Goal: Task Accomplishment & Management: Complete application form

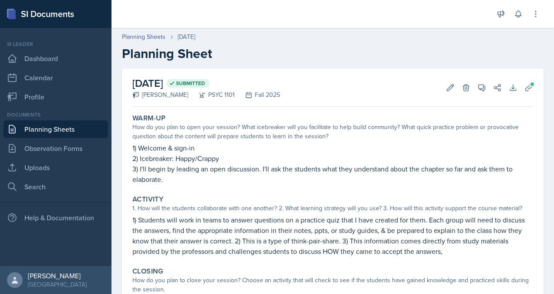
click at [44, 133] on link "Planning Sheets" at bounding box center [55, 128] width 105 height 17
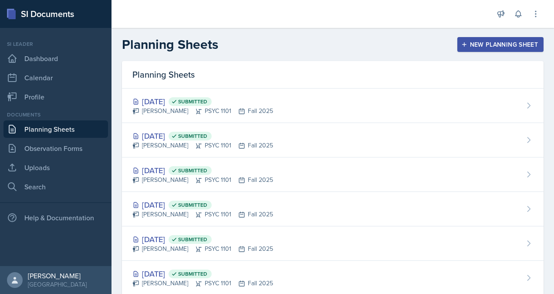
click at [469, 44] on div "New Planning Sheet" at bounding box center [500, 44] width 75 height 7
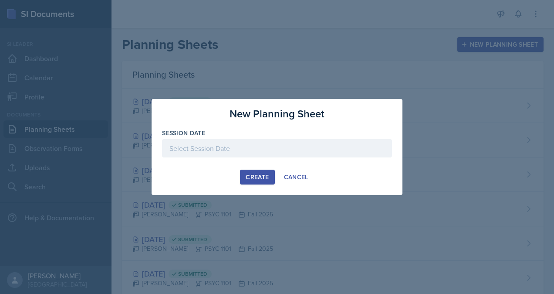
click at [270, 148] on div at bounding box center [277, 148] width 230 height 18
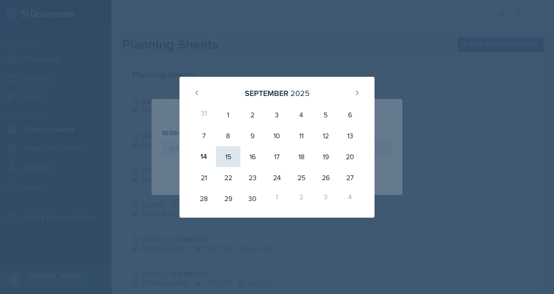
click at [236, 155] on div "15" at bounding box center [228, 156] width 24 height 21
type input "[DATE]"
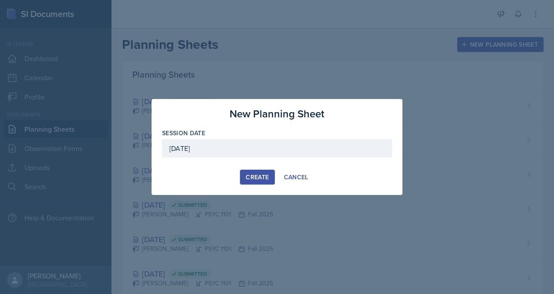
click at [259, 177] on div "Create" at bounding box center [257, 176] width 23 height 7
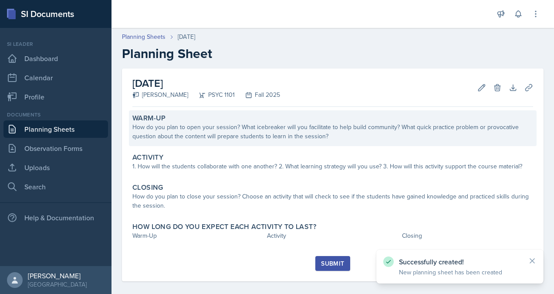
click at [208, 120] on div "Warm-Up" at bounding box center [332, 118] width 401 height 9
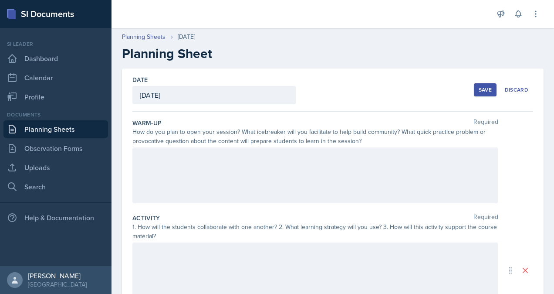
click at [230, 177] on div at bounding box center [315, 175] width 366 height 56
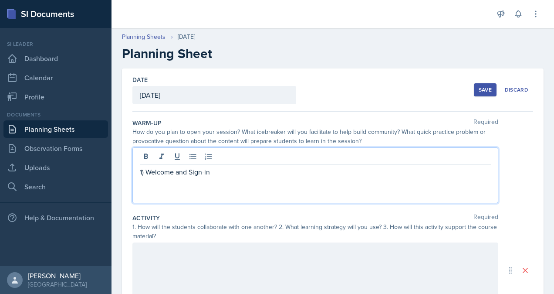
click at [151, 181] on p at bounding box center [315, 182] width 351 height 10
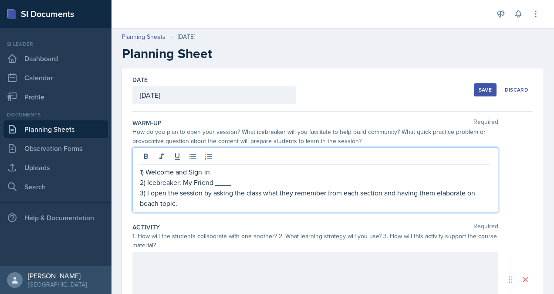
click at [214, 201] on p "3) I open the session by asking the class what they remember from each section …" at bounding box center [315, 197] width 351 height 21
click at [145, 200] on p "3) I open the session by asking the class what they remember from each section …" at bounding box center [315, 197] width 351 height 21
click at [145, 202] on p "3) I open the session by asking the class what they remember from each section …" at bounding box center [315, 197] width 351 height 21
click at [143, 201] on p "3) I open the session by asking the class what they remember from each section …" at bounding box center [315, 197] width 351 height 21
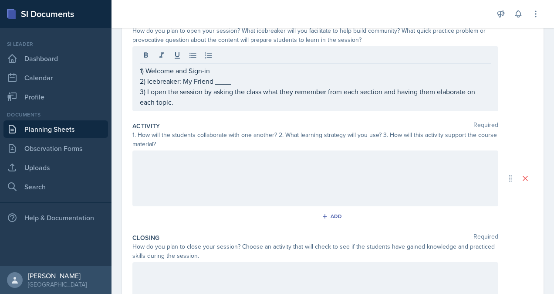
scroll to position [108, 0]
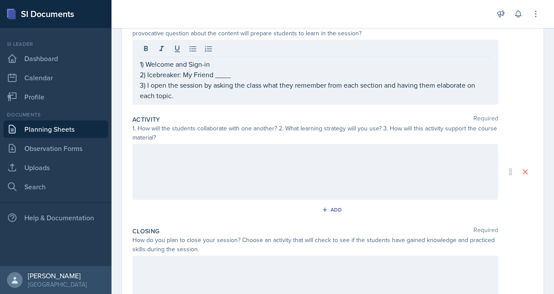
click at [206, 129] on div "1. How will the students collaborate with one another? 2. What learning strateg…" at bounding box center [315, 133] width 366 height 18
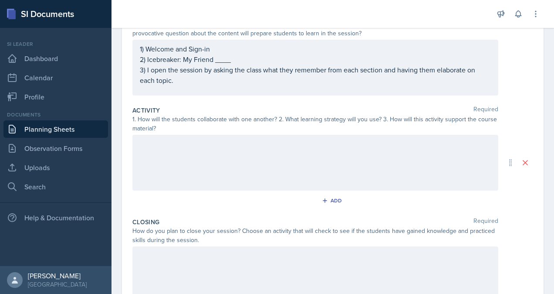
click at [207, 142] on div at bounding box center [315, 163] width 366 height 56
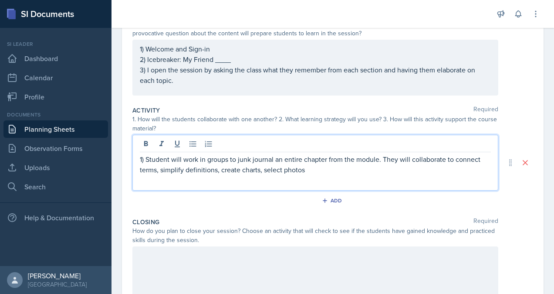
click at [328, 171] on p "1) Student will work in groups to junk journal an entire chapter from the modul…" at bounding box center [315, 164] width 351 height 21
click at [282, 169] on p "1) Student will work in groups to junk journal an entire chapter from the modul…" at bounding box center [315, 164] width 351 height 21
click at [324, 172] on p "1) Student will work in groups to junk journal an entire chapter from the modul…" at bounding box center [315, 164] width 351 height 21
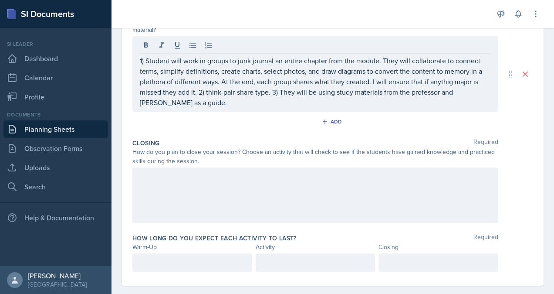
scroll to position [217, 0]
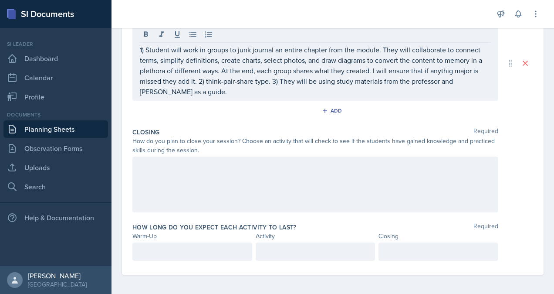
click at [244, 177] on div at bounding box center [315, 184] width 366 height 56
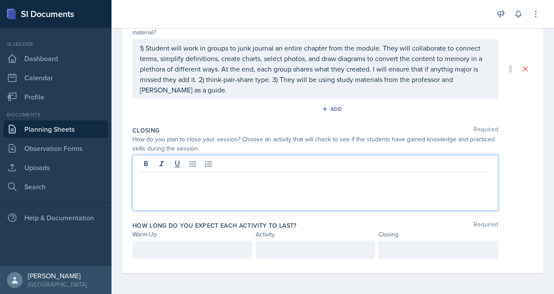
scroll to position [202, 0]
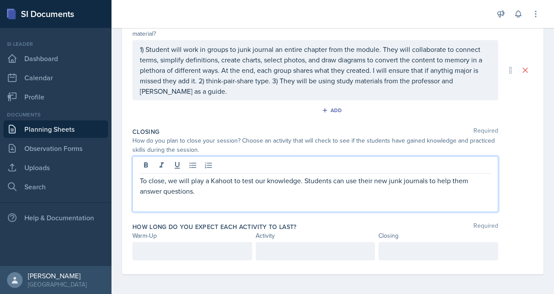
click at [142, 179] on p "To close, we will play a Kahoot to test our knowledge. Students can use their n…" at bounding box center [315, 185] width 351 height 21
click at [141, 180] on p "To close, we will play a Kahoot to test our knowledge. Students can use their n…" at bounding box center [315, 185] width 351 height 21
click at [206, 194] on p "1) To close, we will play a Kahoot to test our knowledge. Students can use thei…" at bounding box center [315, 185] width 351 height 21
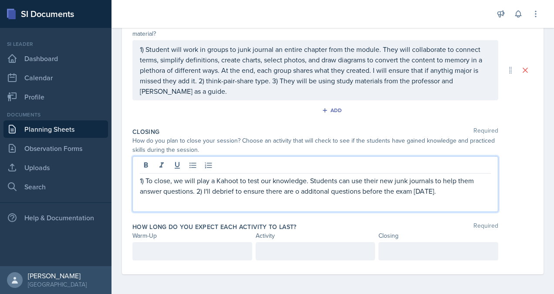
click at [296, 190] on p "1) To close, we will play a Kahoot to test our knowledge. Students can use thei…" at bounding box center [315, 185] width 351 height 21
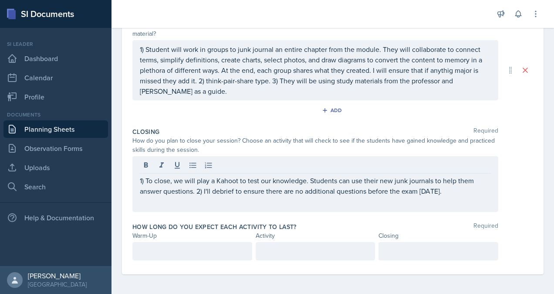
click at [155, 253] on p at bounding box center [192, 251] width 105 height 10
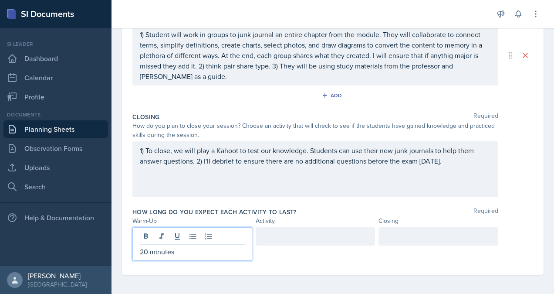
click at [319, 236] on div at bounding box center [316, 236] width 120 height 18
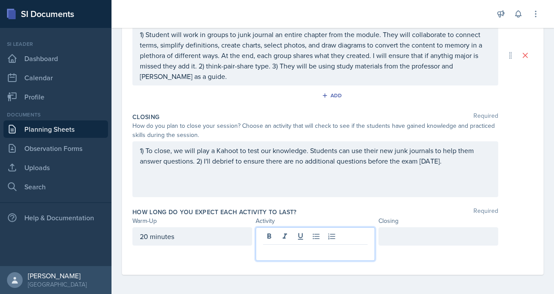
click at [316, 250] on p at bounding box center [315, 251] width 105 height 10
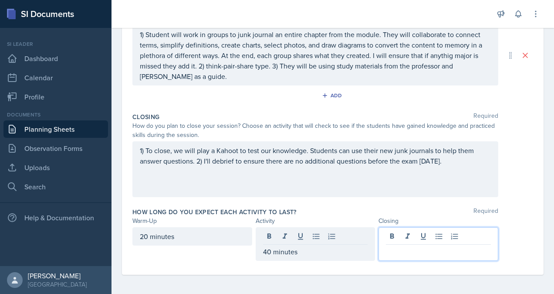
scroll to position [216, 0]
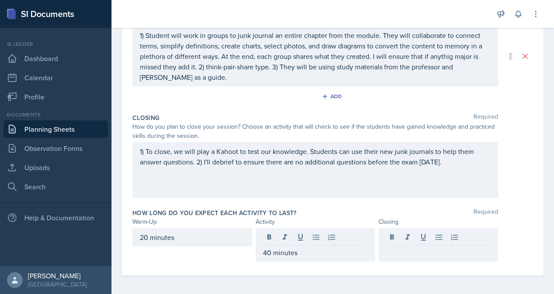
drag, startPoint x: 403, startPoint y: 236, endPoint x: 361, endPoint y: 209, distance: 50.1
click at [361, 209] on div "How long do you expect each activity to last? Required" at bounding box center [332, 212] width 401 height 9
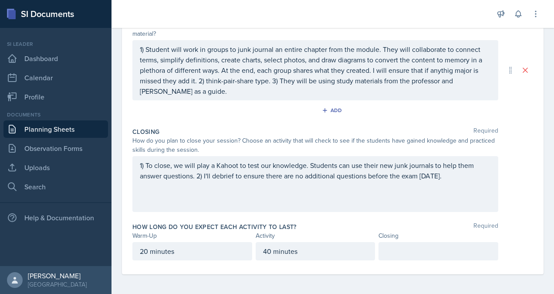
click at [432, 252] on p at bounding box center [438, 251] width 105 height 10
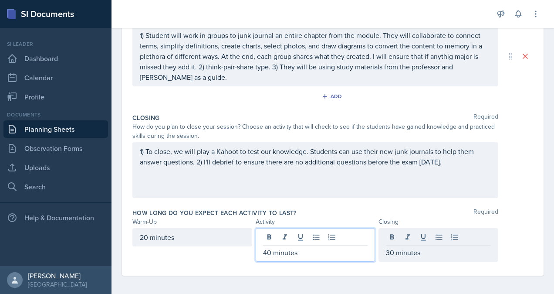
drag, startPoint x: 268, startPoint y: 236, endPoint x: 313, endPoint y: 268, distance: 55.2
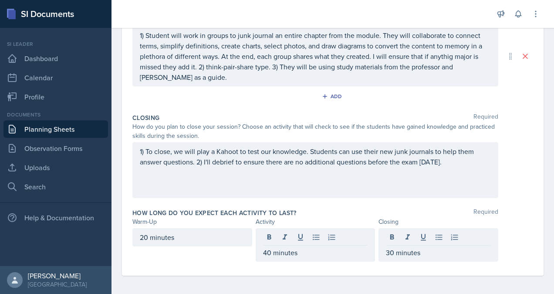
drag, startPoint x: 313, startPoint y: 268, endPoint x: 275, endPoint y: 256, distance: 39.5
click at [275, 256] on p "40 minutes" at bounding box center [315, 252] width 105 height 10
drag, startPoint x: 508, startPoint y: 235, endPoint x: 406, endPoint y: 261, distance: 104.8
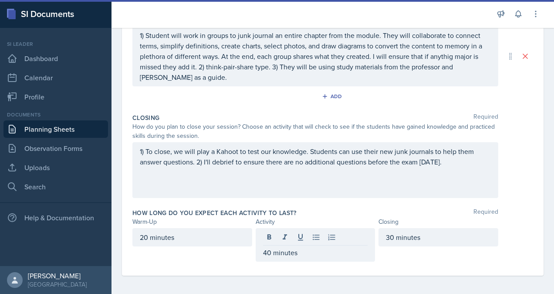
drag, startPoint x: 406, startPoint y: 261, endPoint x: 395, endPoint y: 261, distance: 10.9
click at [395, 261] on div "How long do you expect each activity to last? Required Warm-Up Activity Closing…" at bounding box center [332, 237] width 401 height 64
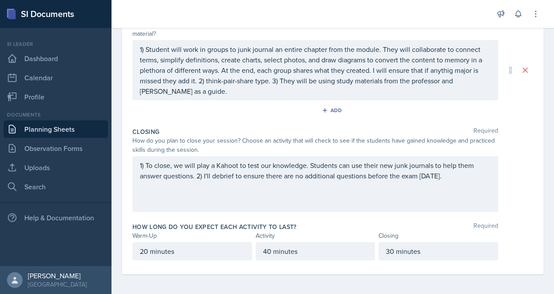
drag, startPoint x: 553, startPoint y: 175, endPoint x: 547, endPoint y: 200, distance: 26.0
click at [547, 200] on div "Date [DATE] [DATE] 31 1 2 3 4 5 6 7 8 9 10 11 12 13 14 15 16 17 18 19 20 21 22 …" at bounding box center [332, 80] width 442 height 429
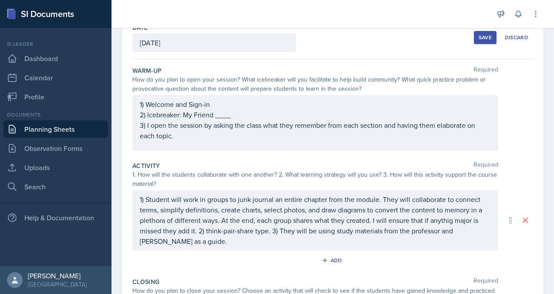
scroll to position [64, 0]
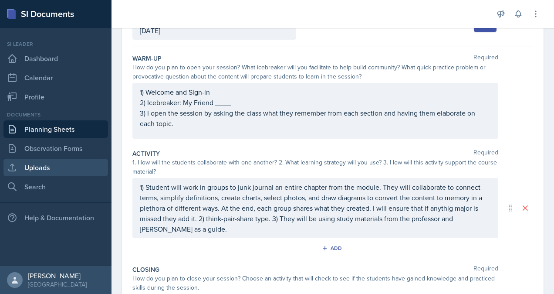
click at [46, 165] on link "Uploads" at bounding box center [55, 167] width 105 height 17
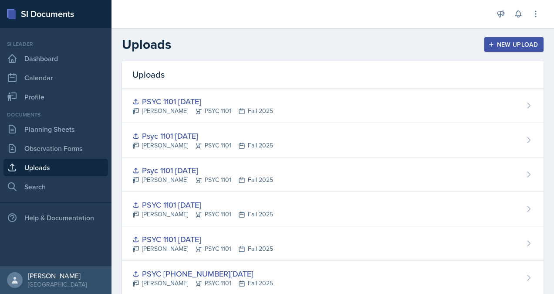
click at [507, 45] on div "New Upload" at bounding box center [514, 44] width 48 height 7
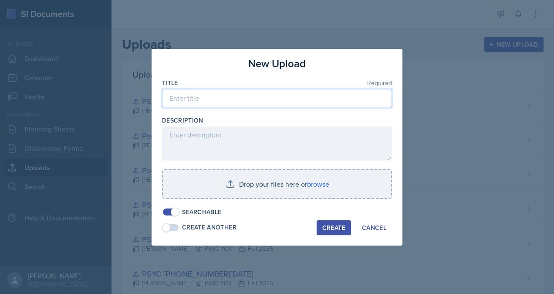
click at [243, 98] on input at bounding box center [277, 98] width 230 height 18
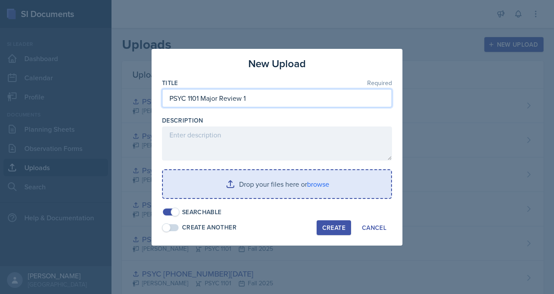
type input "PSYC 1101 Major Review 1"
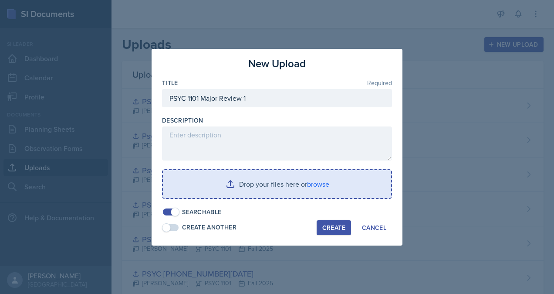
click at [324, 186] on input "file" at bounding box center [277, 184] width 228 height 28
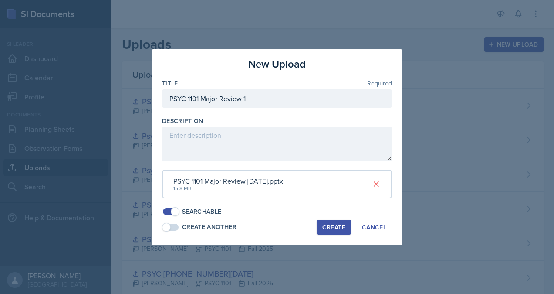
click at [337, 227] on div "Create" at bounding box center [333, 226] width 23 height 7
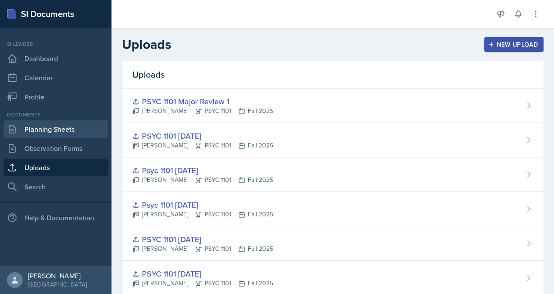
click at [77, 132] on link "Planning Sheets" at bounding box center [55, 128] width 105 height 17
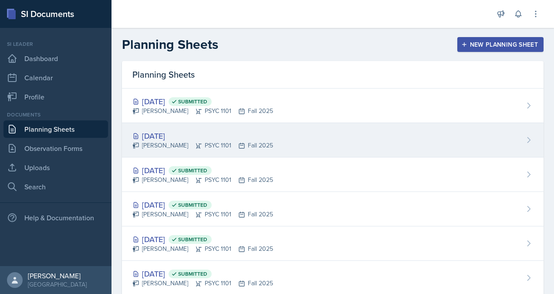
click at [291, 138] on div "[DATE] [PERSON_NAME] PSYC 1101 Fall 2025" at bounding box center [333, 140] width 422 height 34
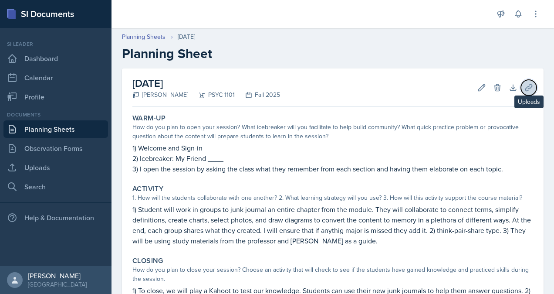
click at [524, 87] on icon at bounding box center [528, 87] width 9 height 9
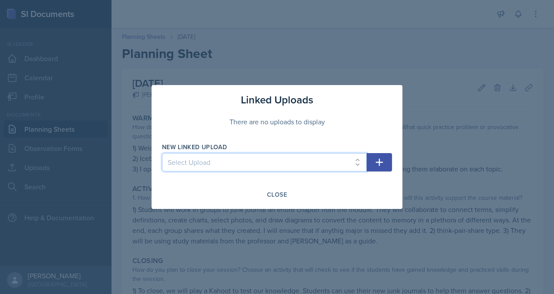
click at [339, 165] on select "Select Upload [PERSON_NAME] PSYC 1101 [DATE] PSYC [PHONE_NUMBER][DATE] PSYC 110…" at bounding box center [264, 162] width 205 height 18
select select "988f53eb-6346-4c50-b8f0-9618ddfd45be"
click at [162, 153] on select "Select Upload [PERSON_NAME] PSYC 1101 [DATE] PSYC [PHONE_NUMBER][DATE] PSYC 110…" at bounding box center [264, 162] width 205 height 18
click at [387, 163] on button "button" at bounding box center [379, 162] width 25 height 18
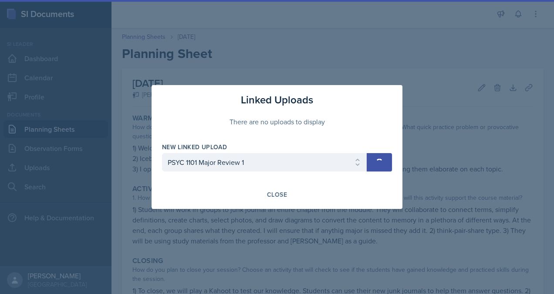
select select
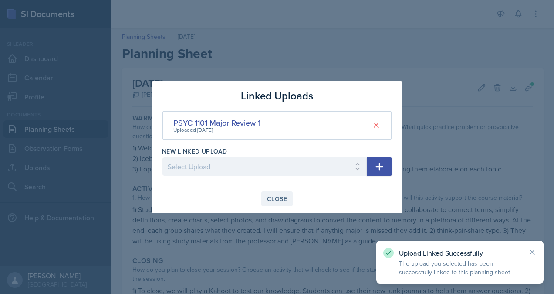
click at [283, 198] on div "Close" at bounding box center [277, 198] width 20 height 7
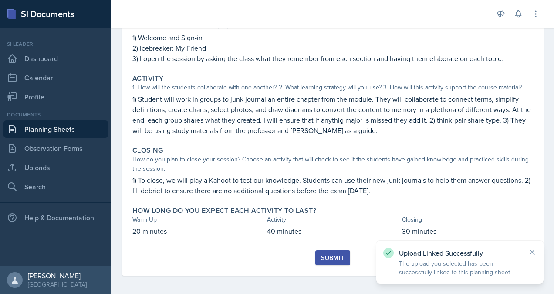
scroll to position [112, 0]
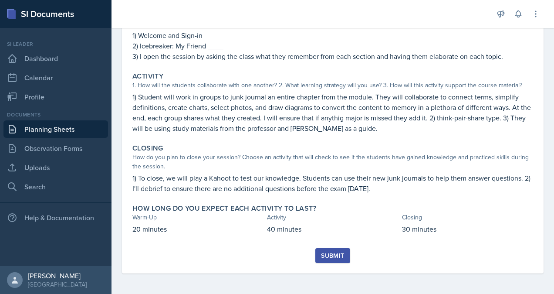
click at [327, 257] on div "Submit" at bounding box center [332, 255] width 23 height 7
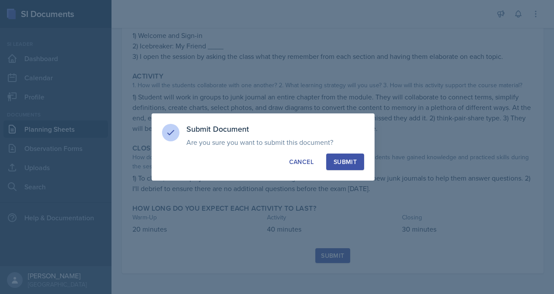
click at [346, 162] on div "Submit" at bounding box center [345, 161] width 23 height 9
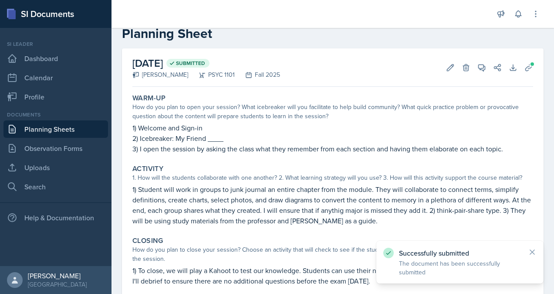
scroll to position [0, 0]
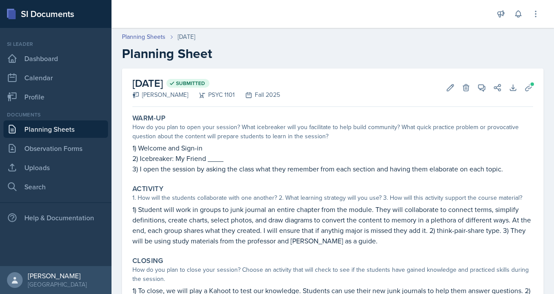
click at [64, 129] on link "Planning Sheets" at bounding box center [55, 128] width 105 height 17
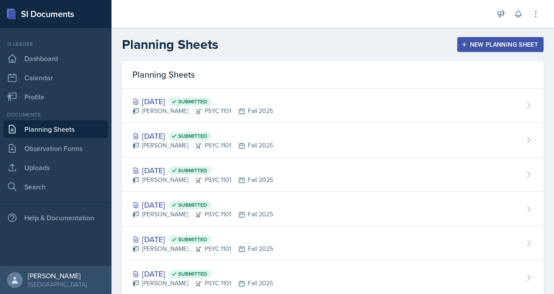
click at [465, 48] on div "New Planning Sheet" at bounding box center [500, 44] width 75 height 7
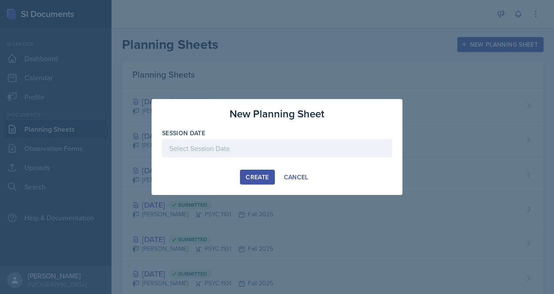
click at [256, 176] on div "Create" at bounding box center [257, 176] width 23 height 7
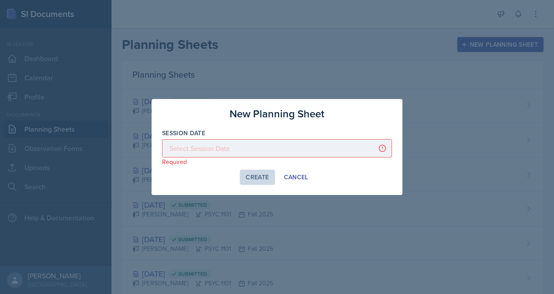
click at [257, 152] on div at bounding box center [277, 148] width 230 height 18
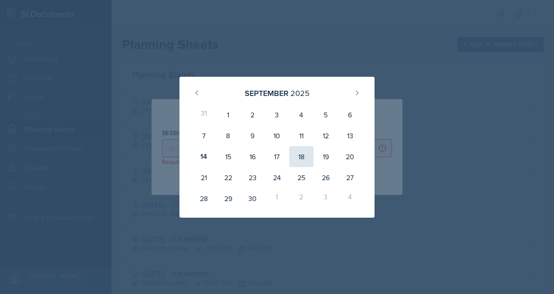
click at [309, 162] on div "18" at bounding box center [301, 156] width 24 height 21
type input "[DATE]"
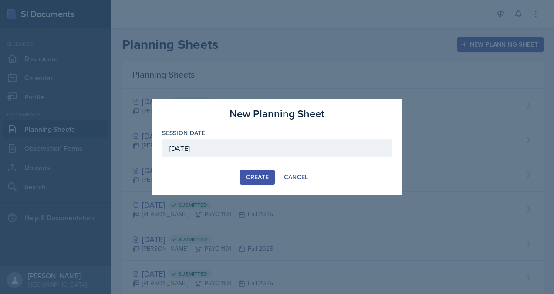
click at [247, 174] on div "Create" at bounding box center [257, 176] width 23 height 7
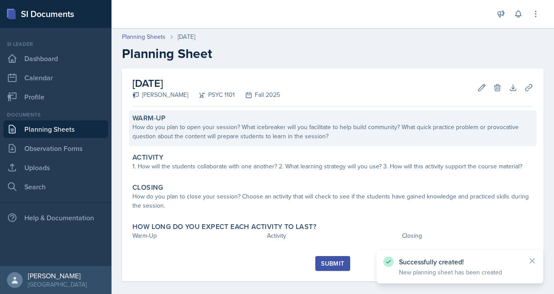
click at [225, 138] on div "How do you plan to open your session? What icebreaker will you facilitate to he…" at bounding box center [332, 131] width 401 height 18
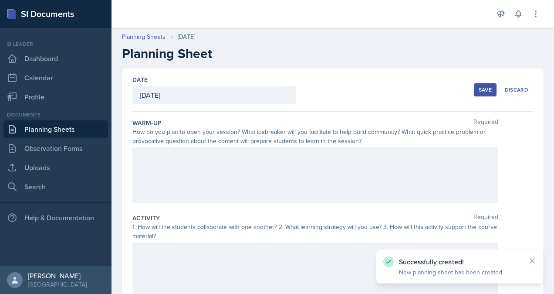
click at [225, 150] on div at bounding box center [315, 175] width 366 height 56
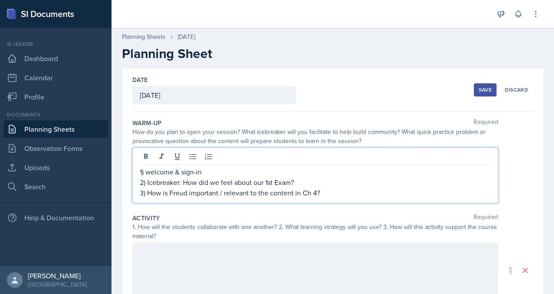
click at [345, 194] on p "3) How is Freud important / relevant to the content in Ch 4?" at bounding box center [315, 192] width 351 height 10
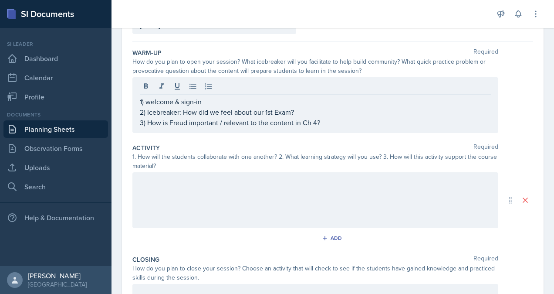
scroll to position [72, 0]
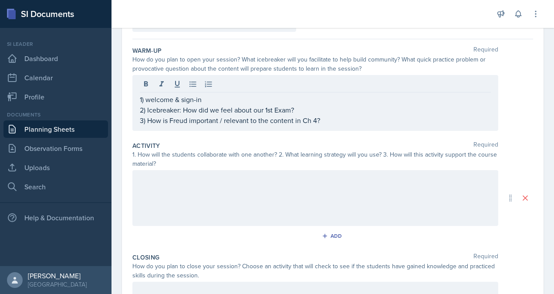
click at [311, 202] on div at bounding box center [315, 198] width 366 height 56
